Goal: Task Accomplishment & Management: Use online tool/utility

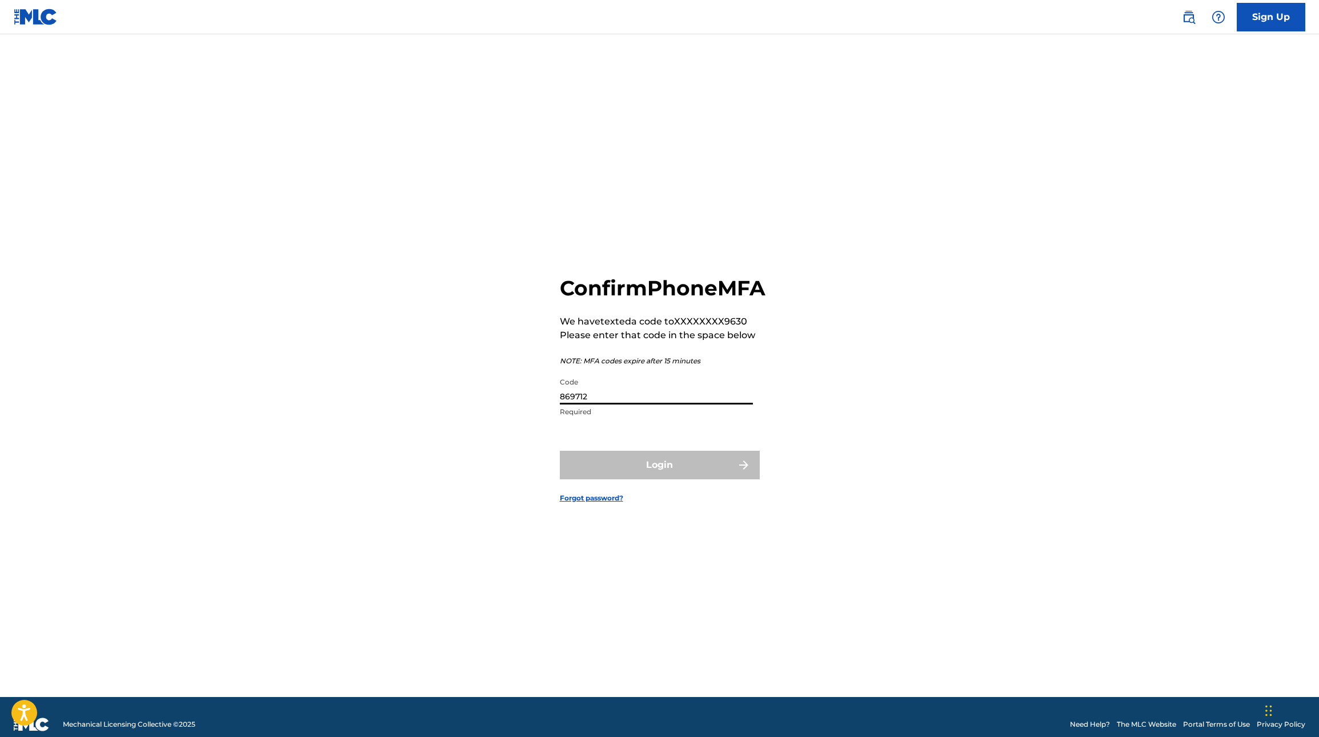
type input "869712"
click at [659, 478] on button "Login" at bounding box center [660, 465] width 200 height 29
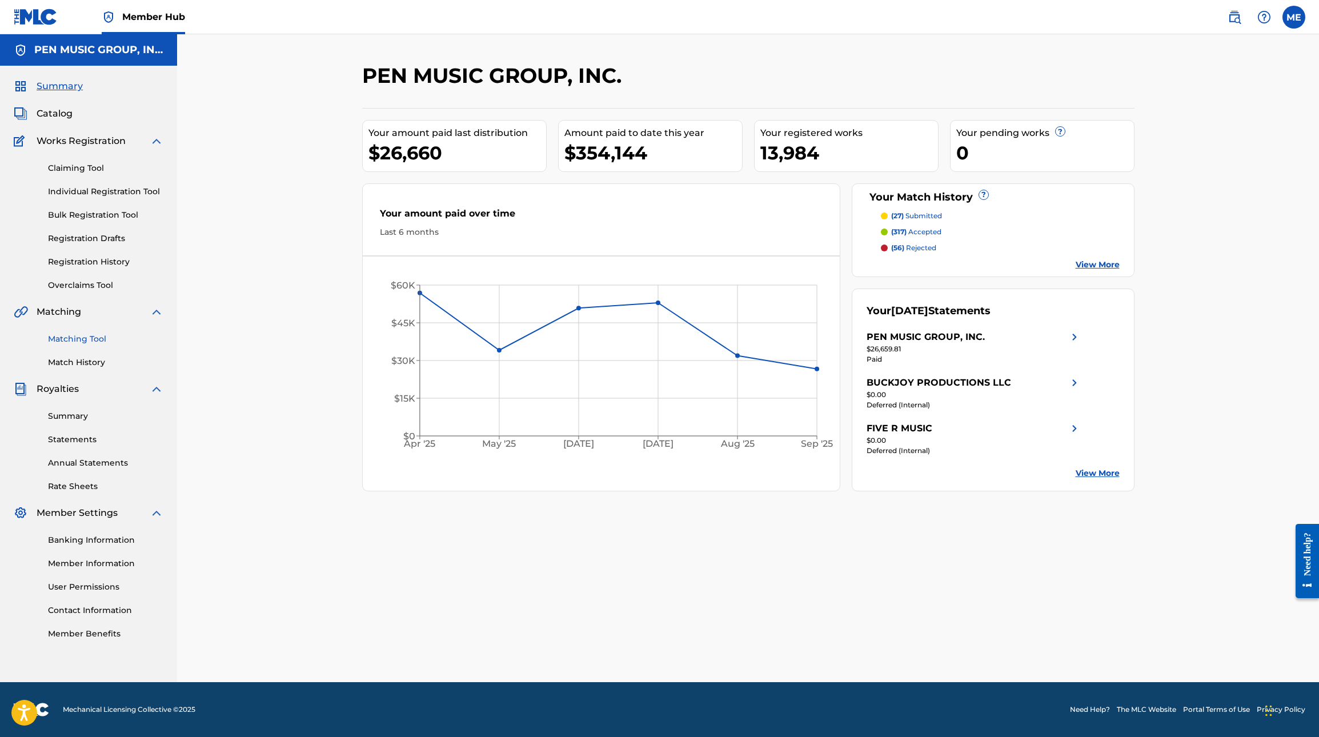
click at [62, 342] on link "Matching Tool" at bounding box center [105, 339] width 115 height 12
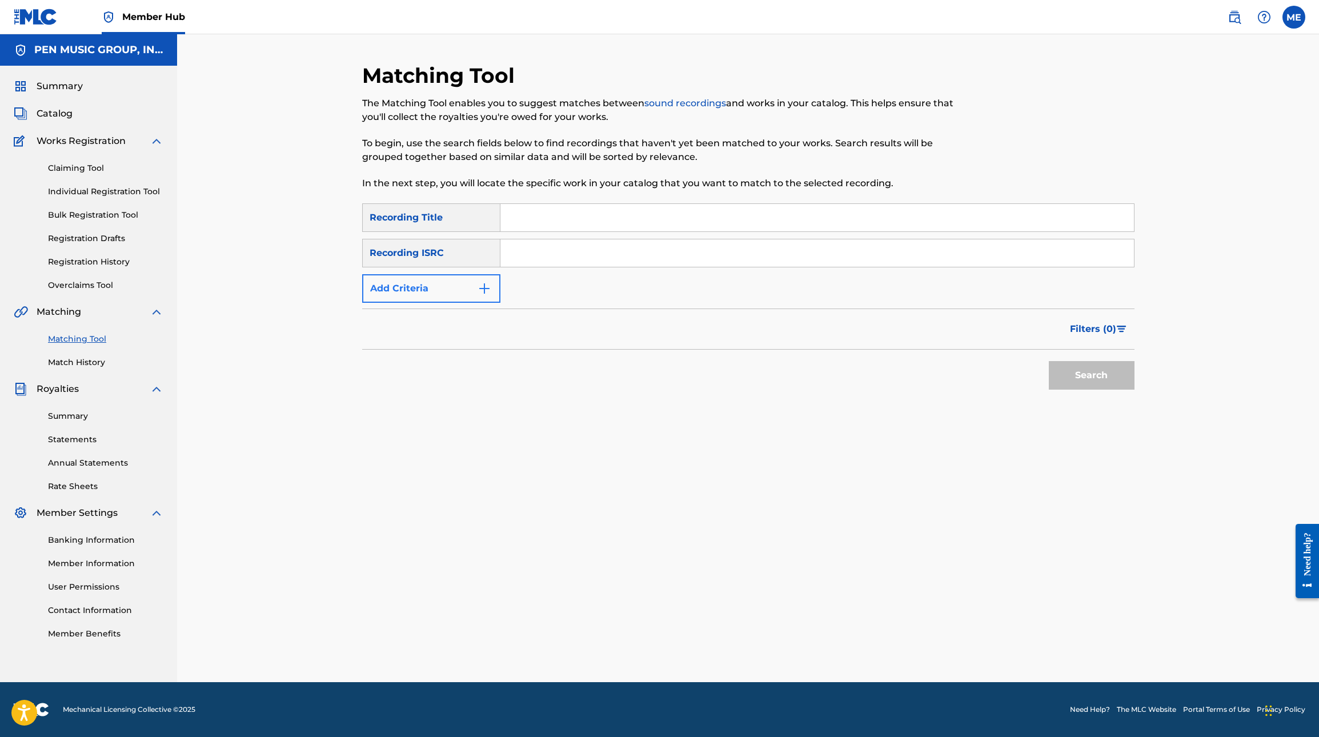
click at [474, 291] on button "Add Criteria" at bounding box center [431, 288] width 138 height 29
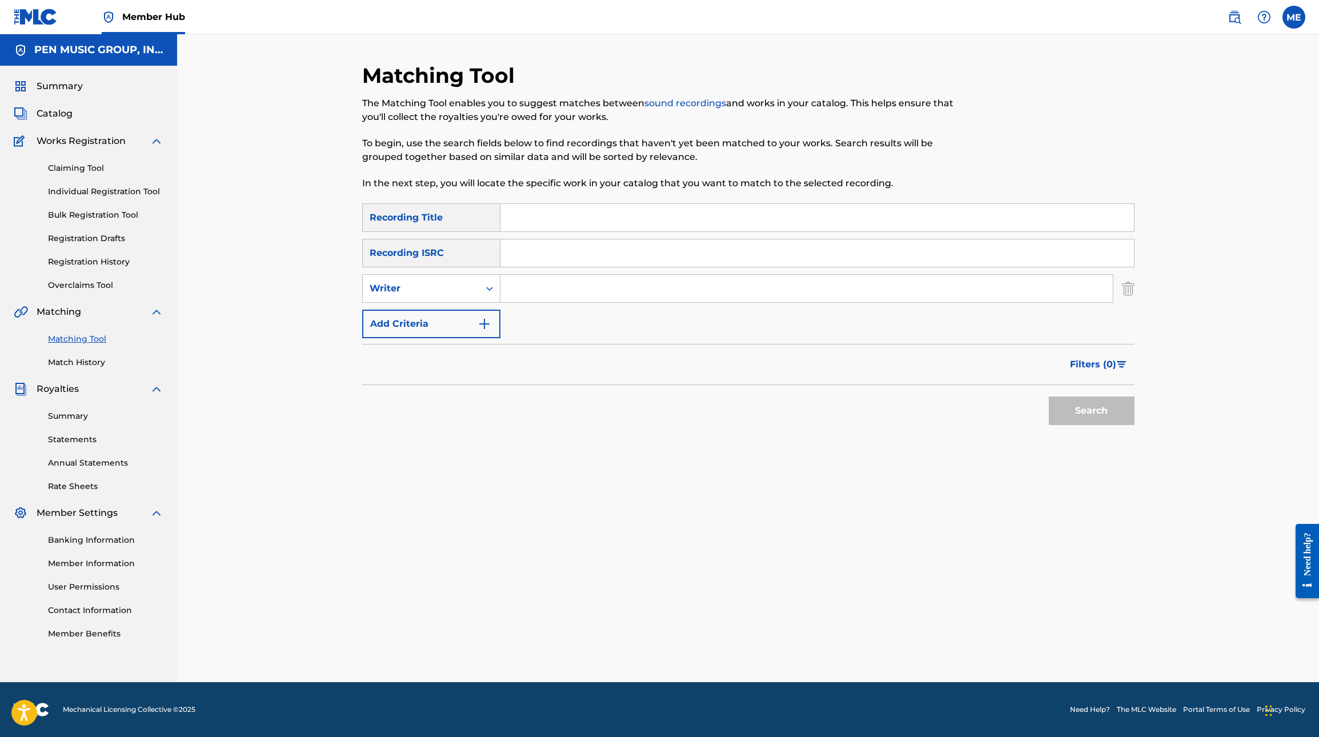
click at [520, 288] on input "Search Form" at bounding box center [806, 288] width 612 height 27
type input "[PERSON_NAME]"
click at [1080, 411] on button "Search" at bounding box center [1092, 410] width 86 height 29
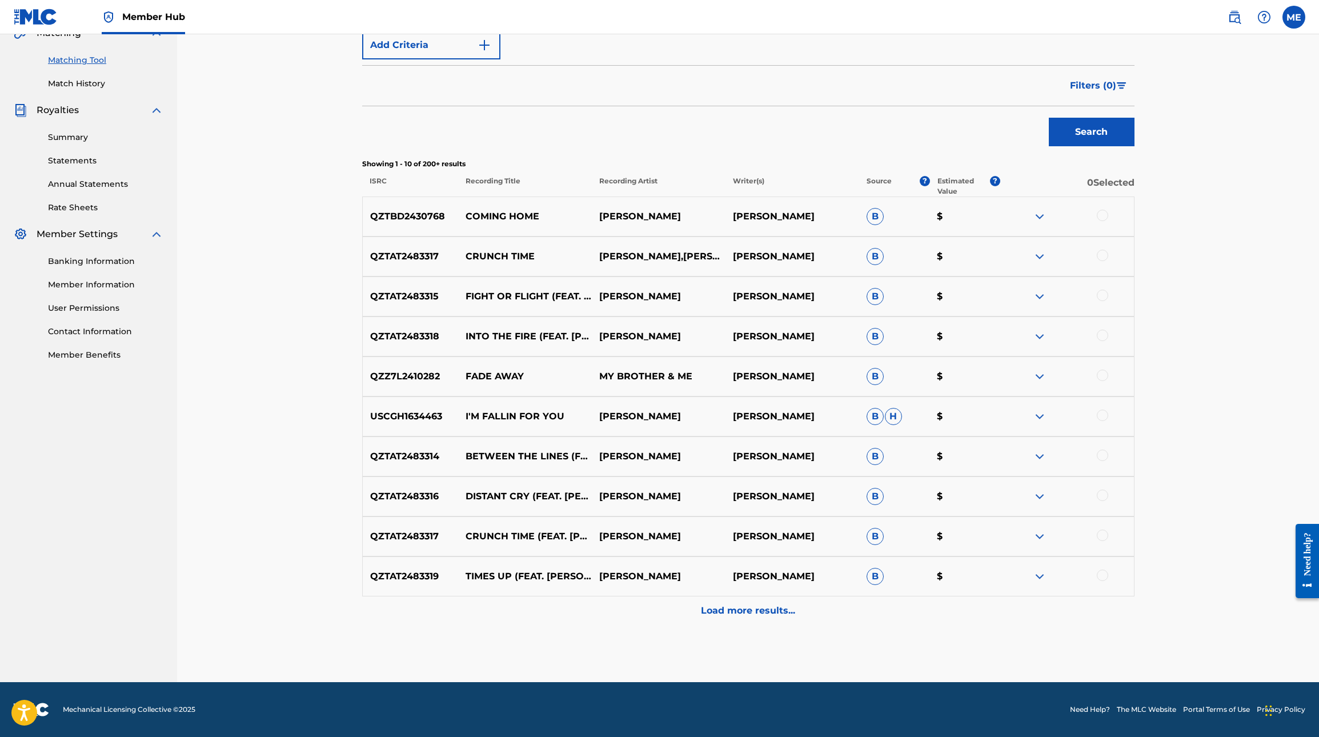
scroll to position [279, 0]
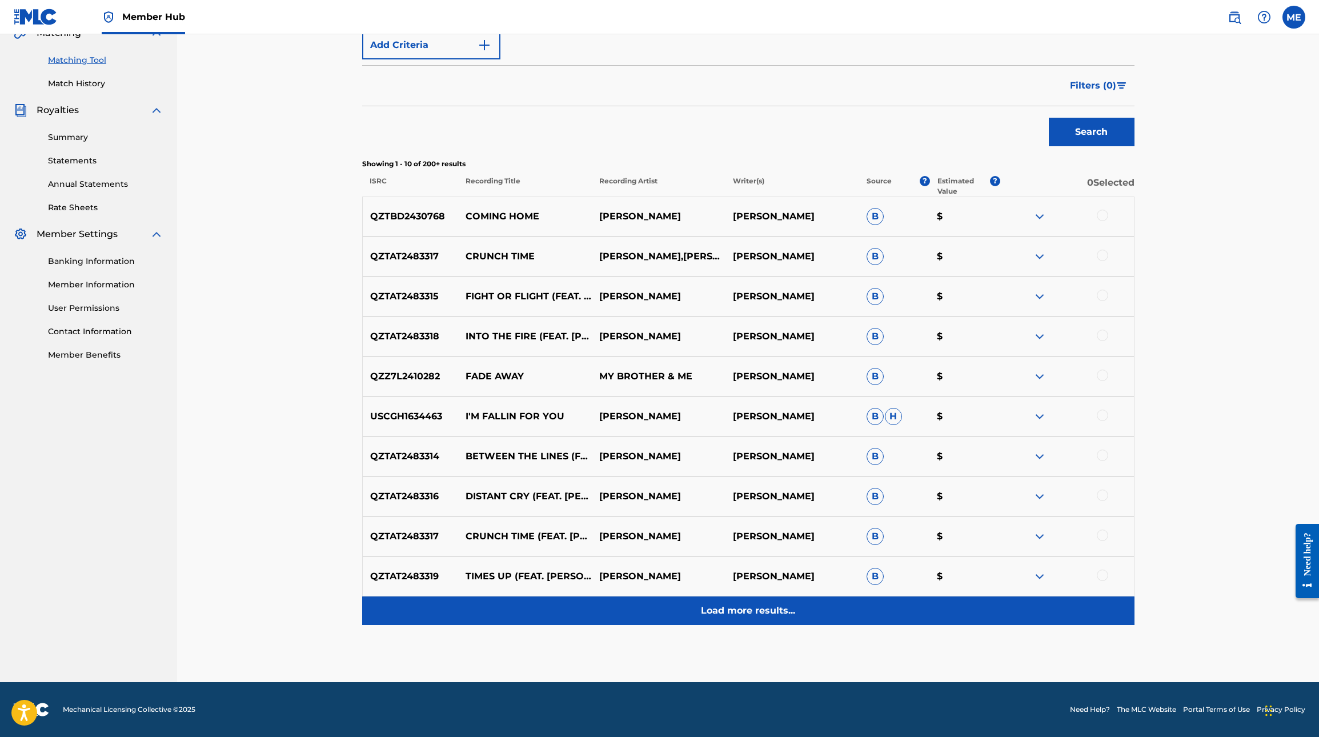
click at [762, 614] on p "Load more results..." at bounding box center [748, 611] width 94 height 14
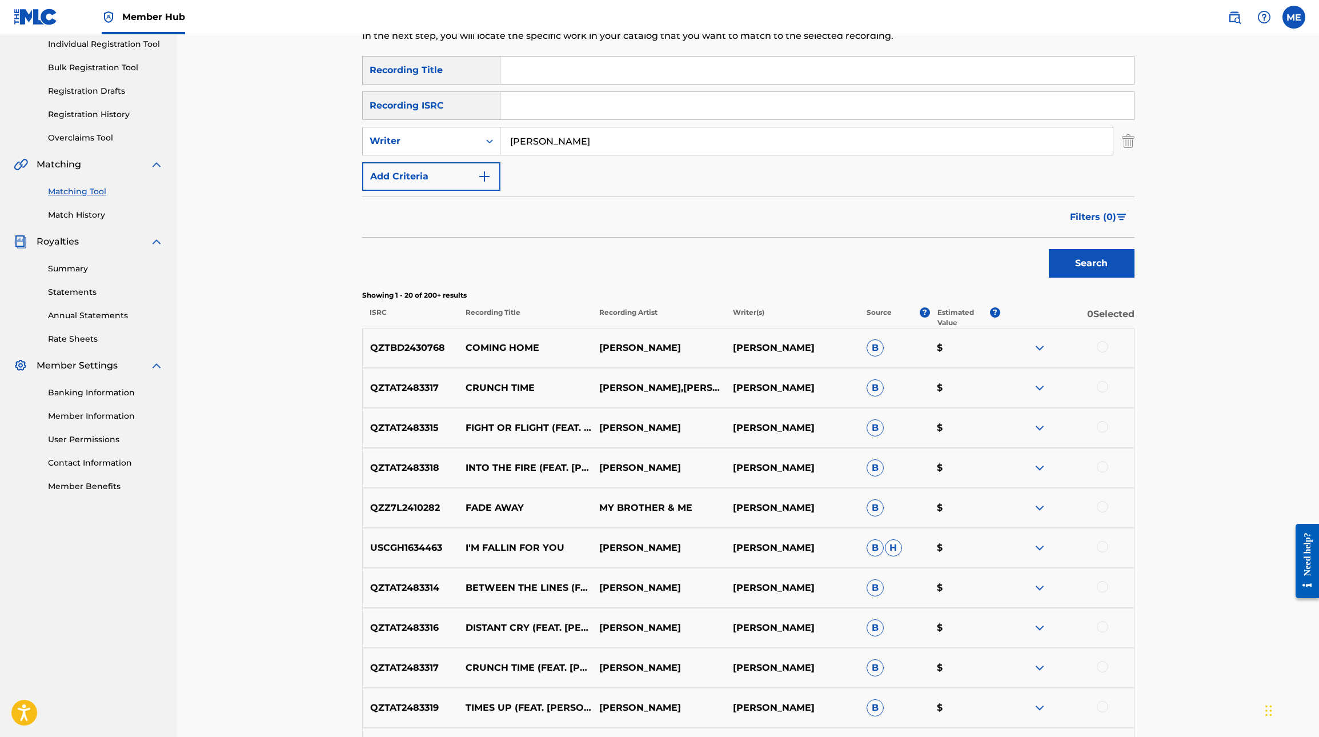
scroll to position [137, 0]
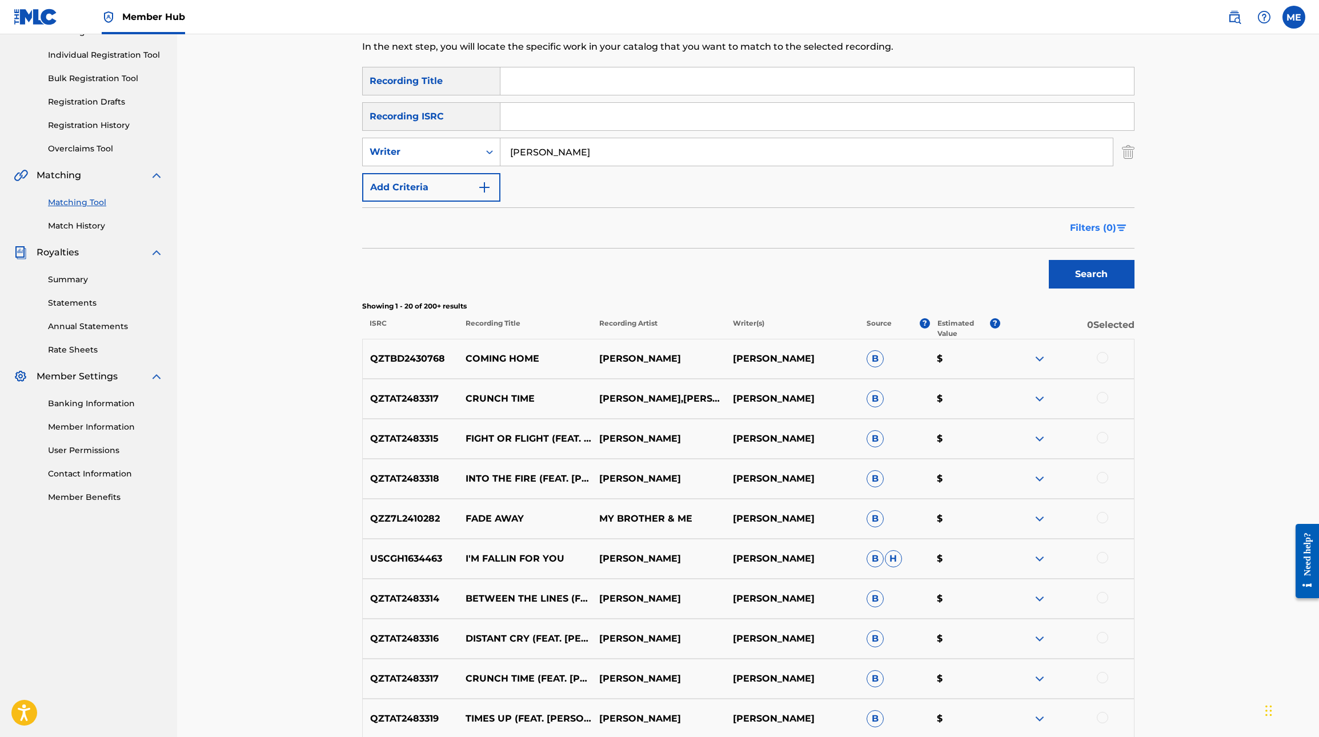
click at [1094, 230] on span "Filters ( 0 )" at bounding box center [1093, 228] width 46 height 14
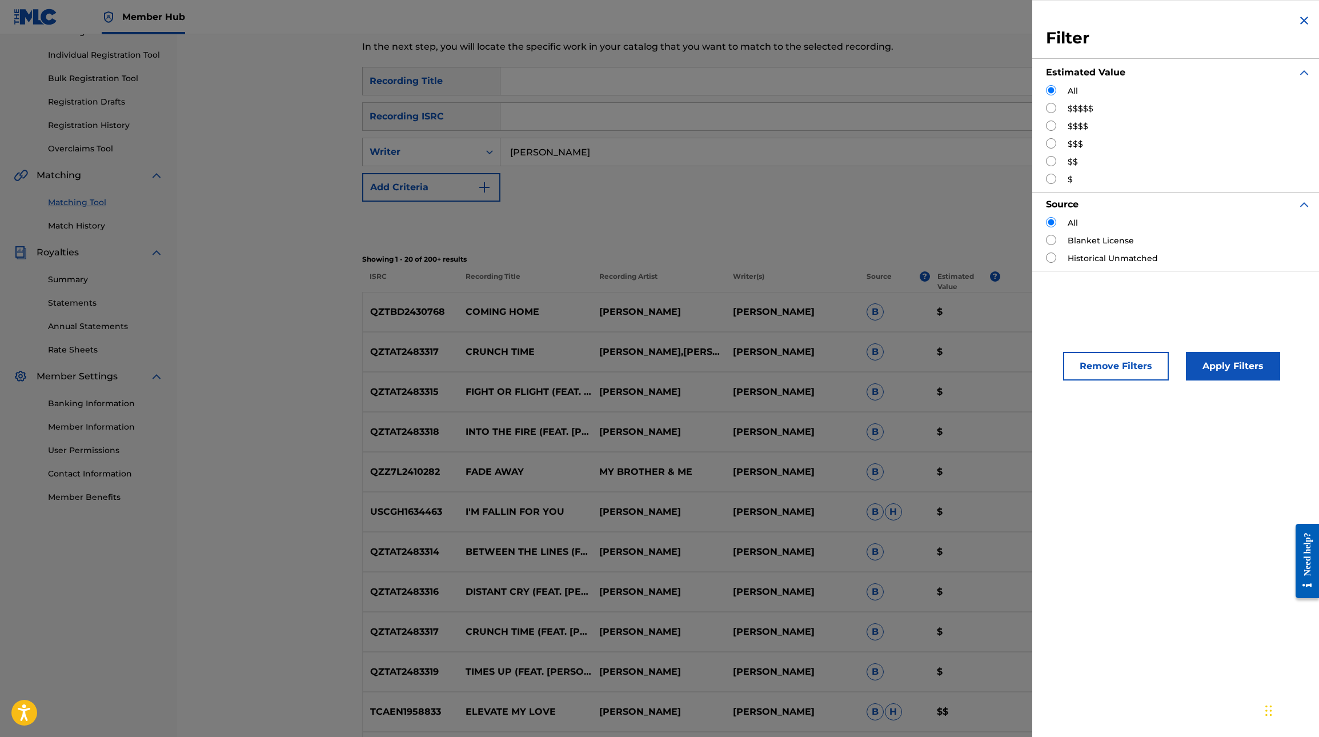
click at [1050, 125] on input "Search Form" at bounding box center [1051, 126] width 10 height 10
radio input "true"
click at [1051, 147] on input "Search Form" at bounding box center [1051, 143] width 10 height 10
radio input "true"
click at [1218, 365] on button "Apply Filters" at bounding box center [1233, 366] width 94 height 29
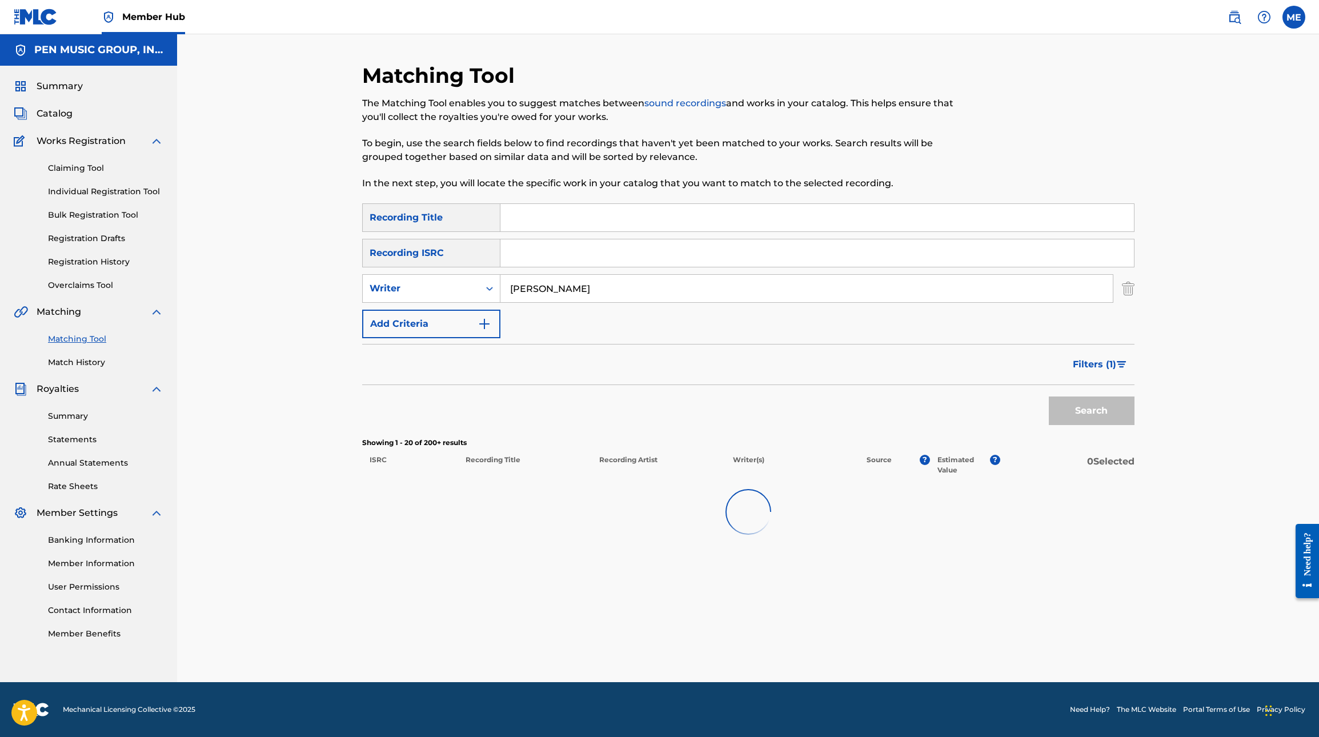
scroll to position [0, 0]
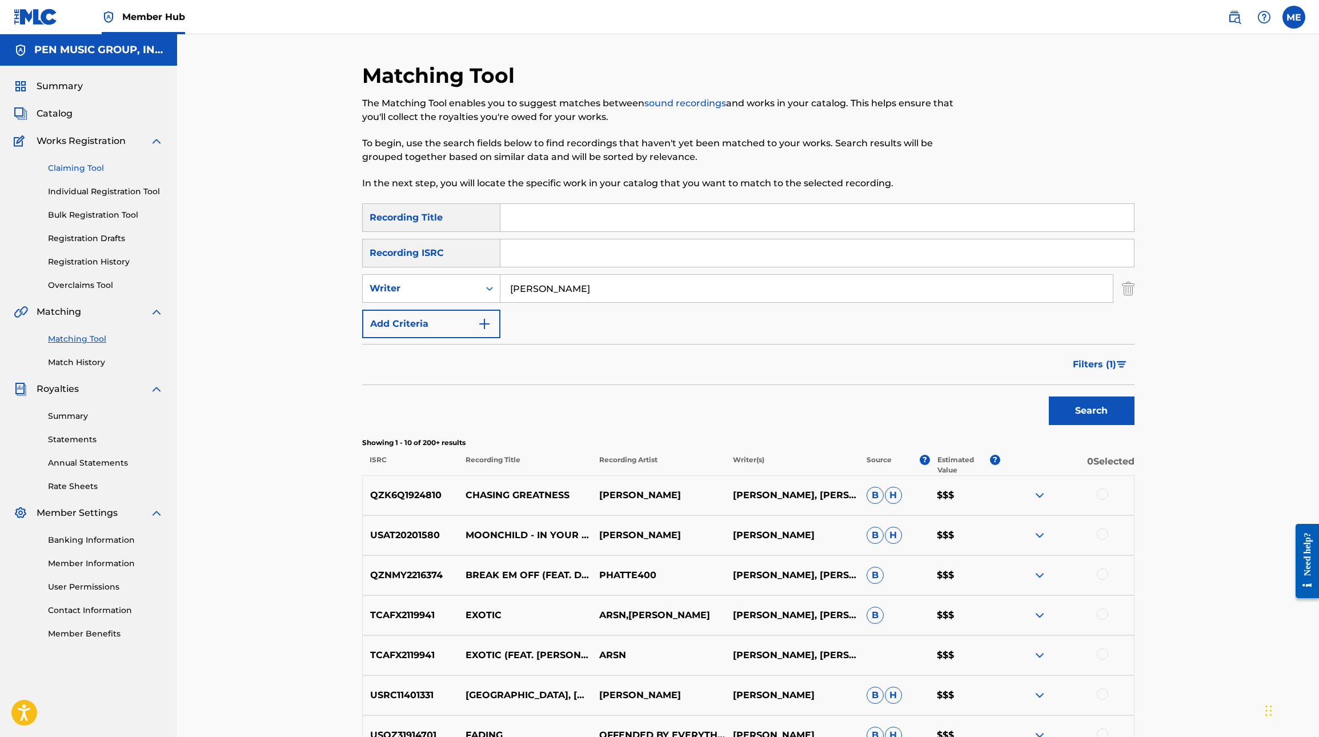
click at [68, 166] on link "Claiming Tool" at bounding box center [105, 168] width 115 height 12
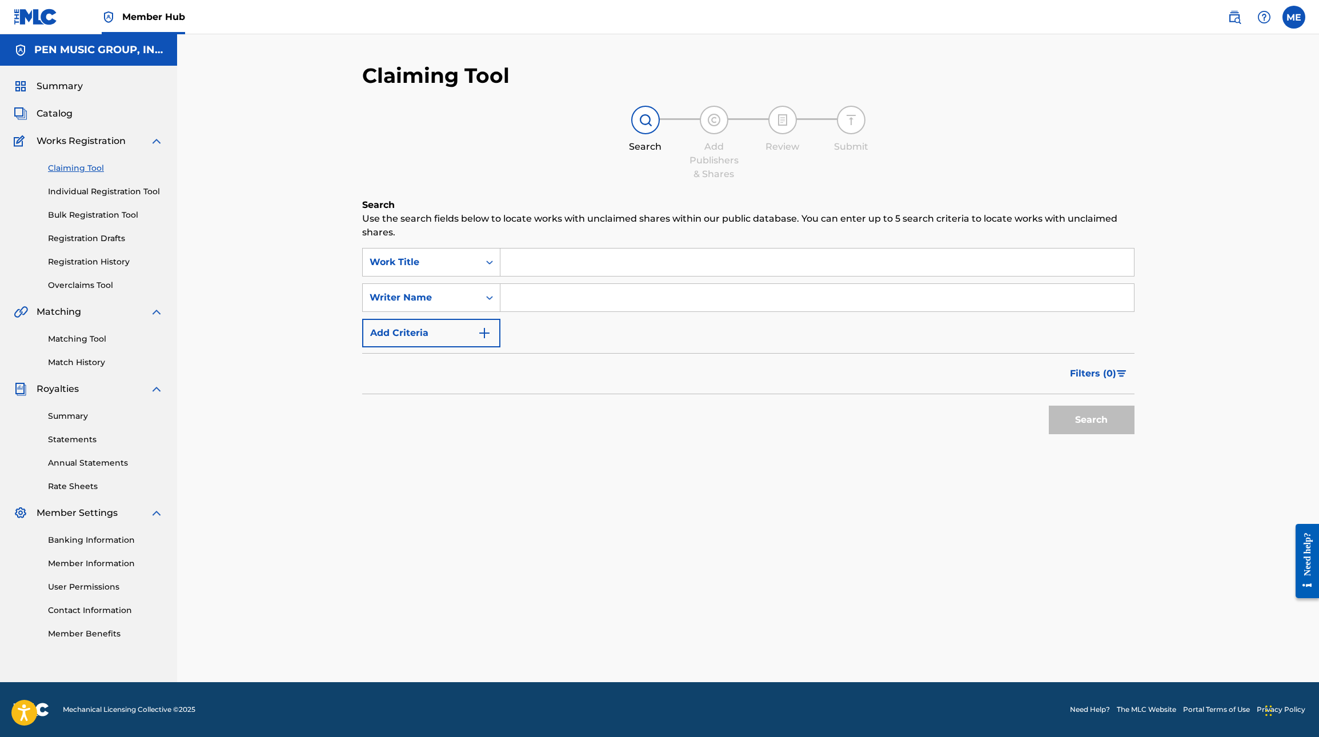
click at [522, 298] on input "Search Form" at bounding box center [817, 297] width 634 height 27
type input "[PERSON_NAME]"
drag, startPoint x: 638, startPoint y: 324, endPoint x: 1063, endPoint y: 426, distance: 437.7
click at [1063, 426] on button "Search" at bounding box center [1092, 420] width 86 height 29
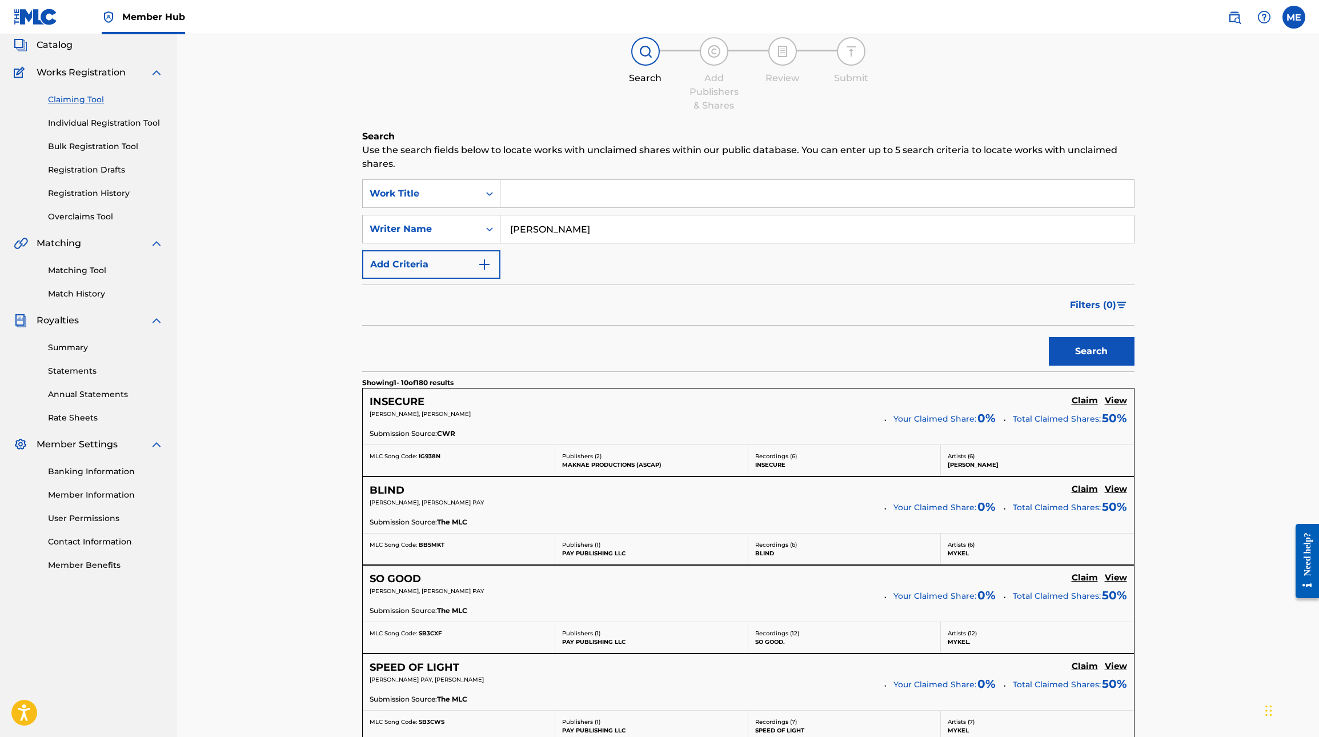
scroll to position [79, 0]
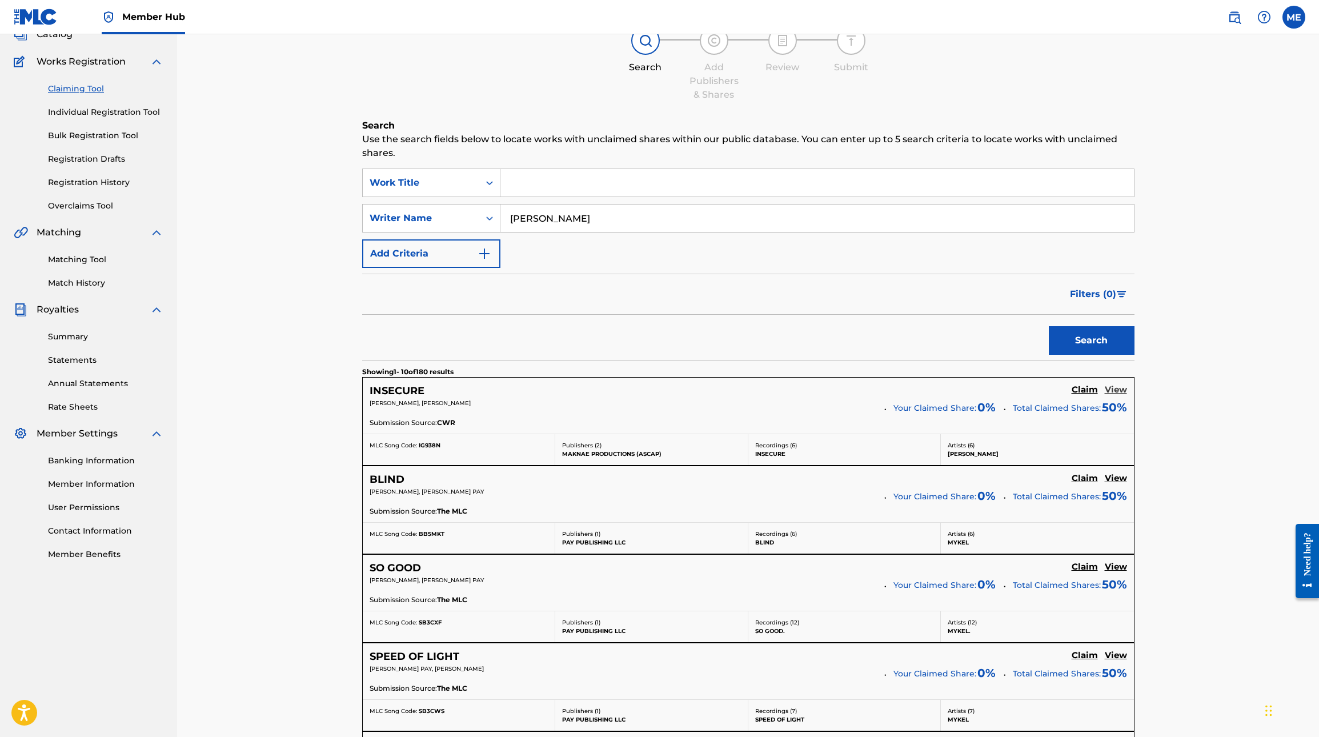
click at [1117, 388] on h5 "View" at bounding box center [1116, 389] width 22 height 11
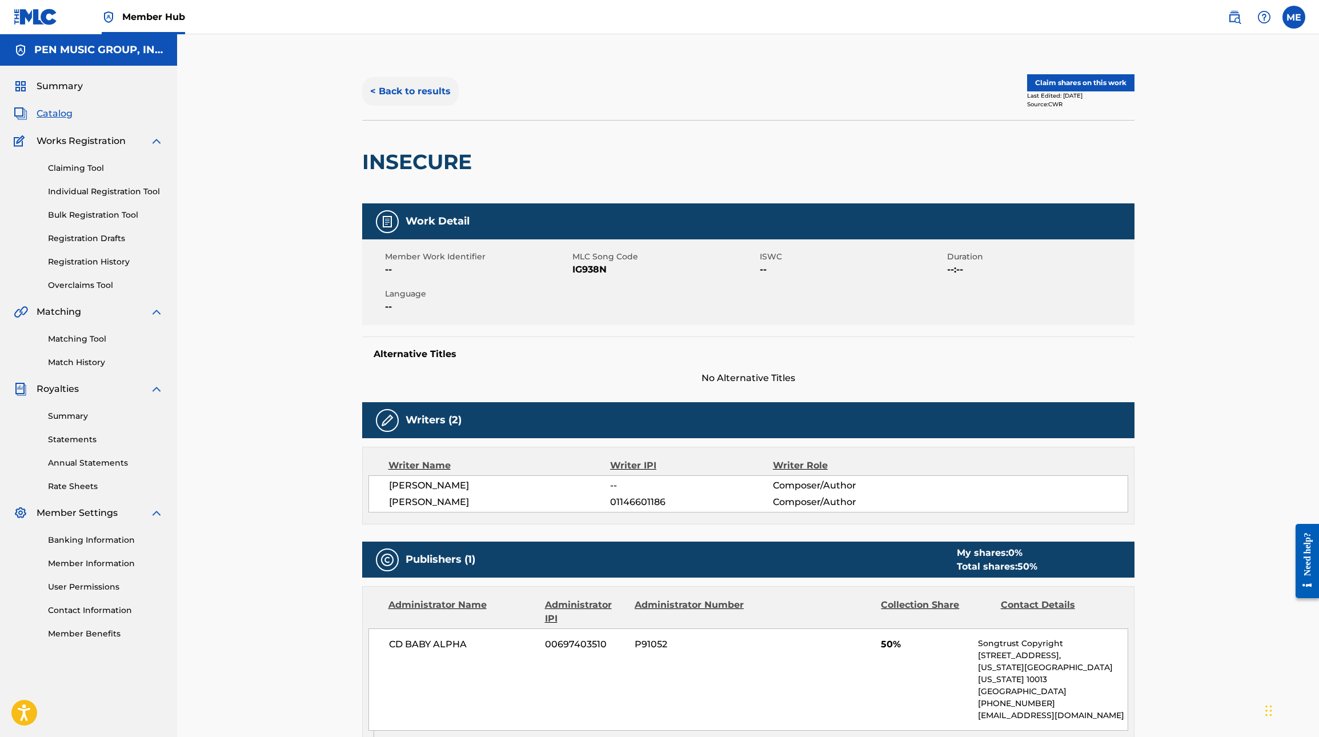
click at [379, 93] on button "< Back to results" at bounding box center [410, 91] width 97 height 29
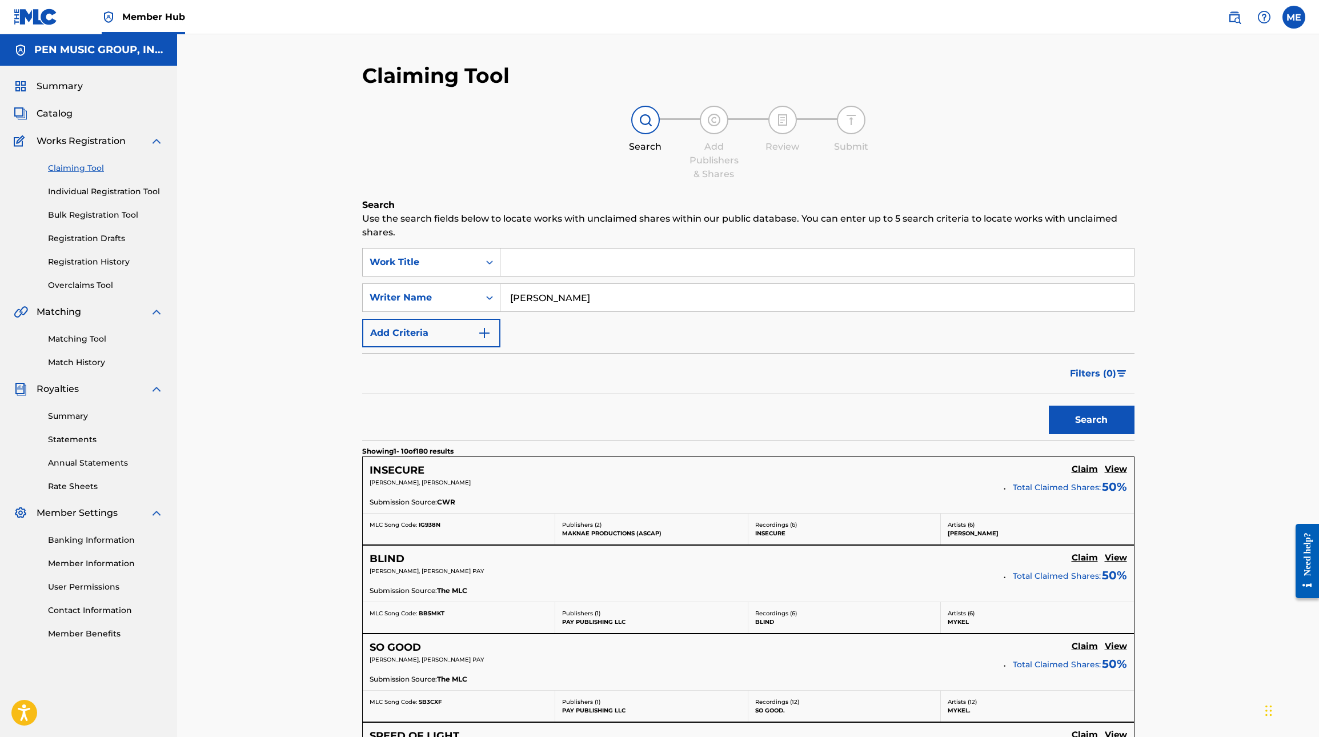
scroll to position [79, 0]
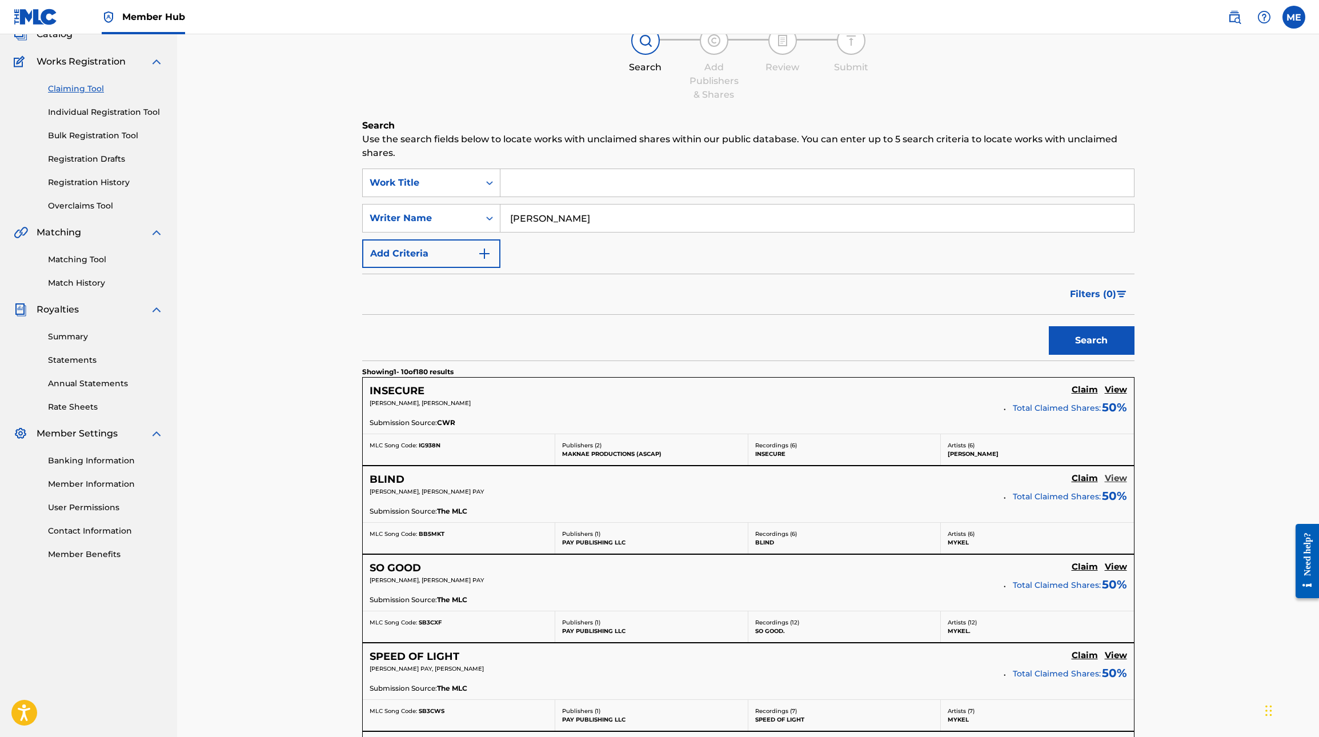
click at [1111, 479] on h5 "View" at bounding box center [1116, 478] width 22 height 11
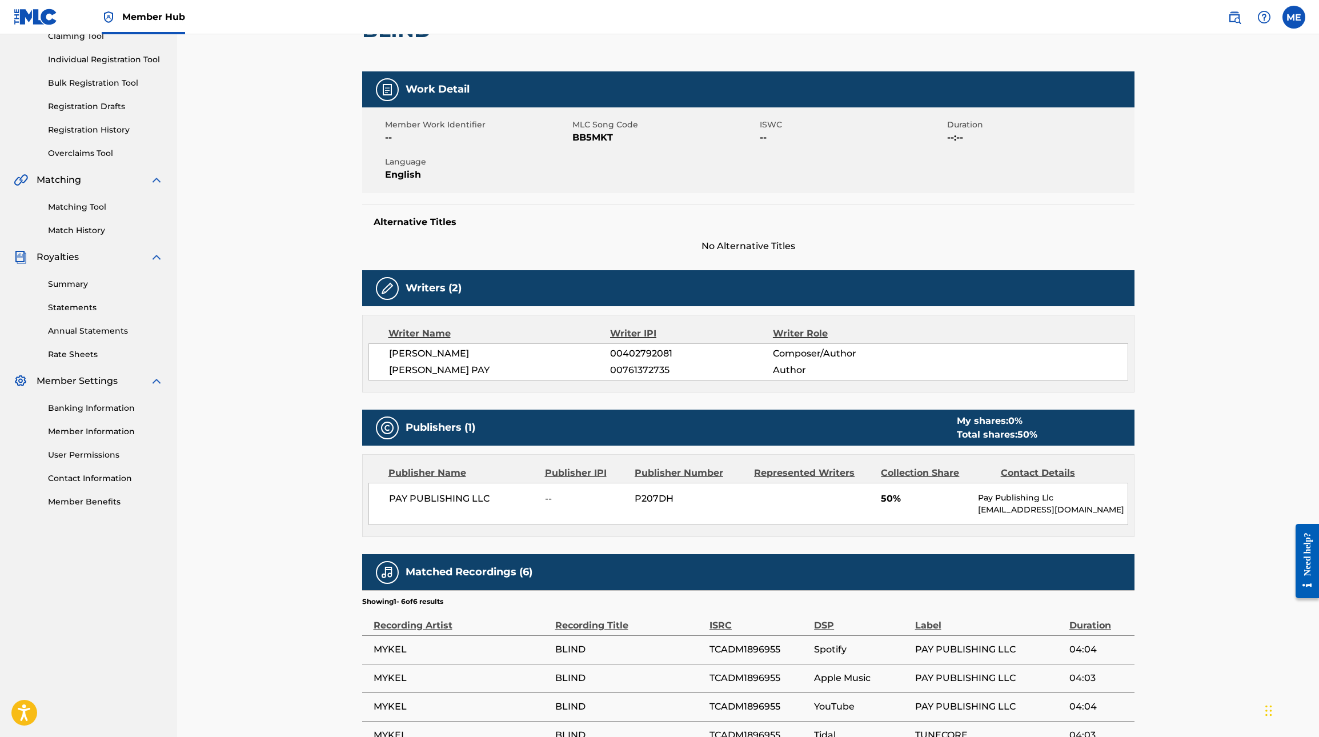
scroll to position [101, 0]
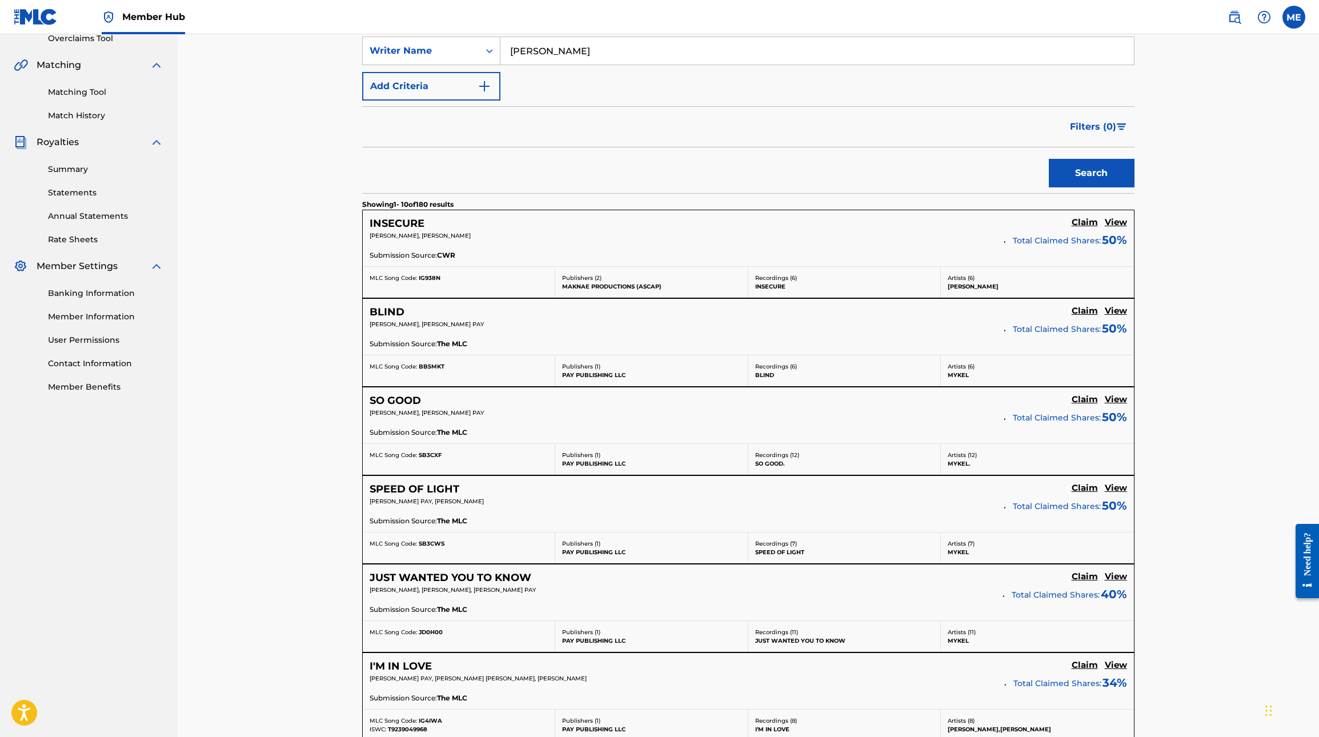
scroll to position [254, 0]
